Goal: Transaction & Acquisition: Register for event/course

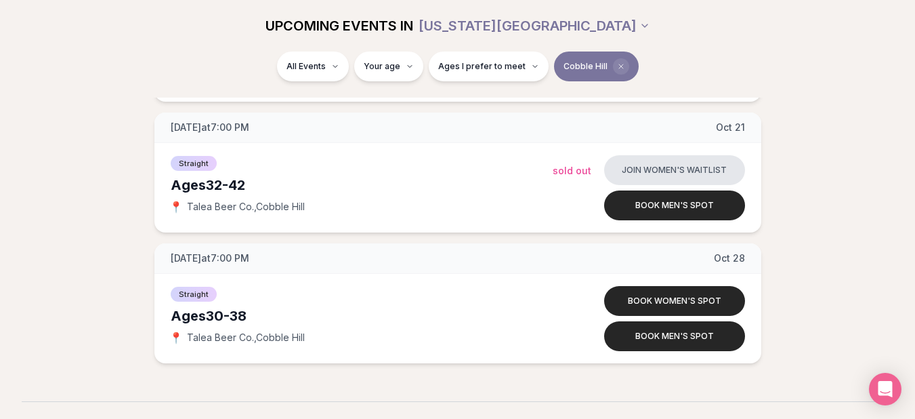
click at [620, 64] on span "Clear borough filter" at bounding box center [621, 66] width 16 height 16
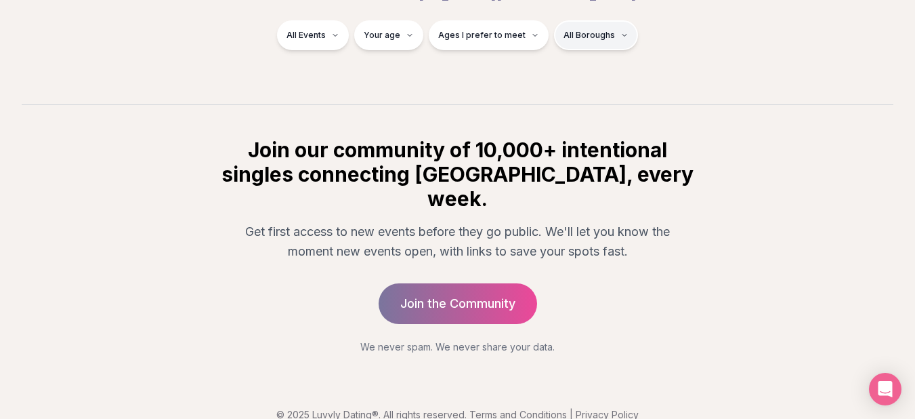
scroll to position [824, 0]
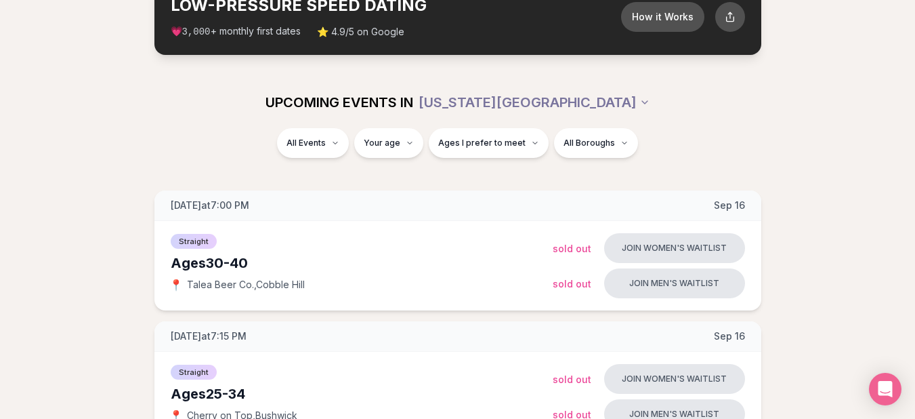
scroll to position [0, 0]
